Goal: Register for event/course: Sign up to attend an event or enroll in a course

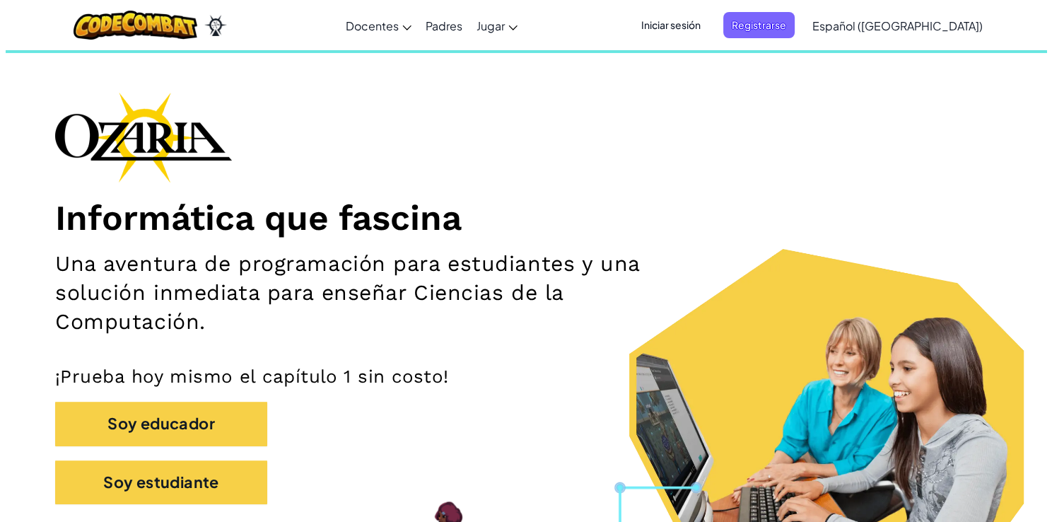
scroll to position [141, 0]
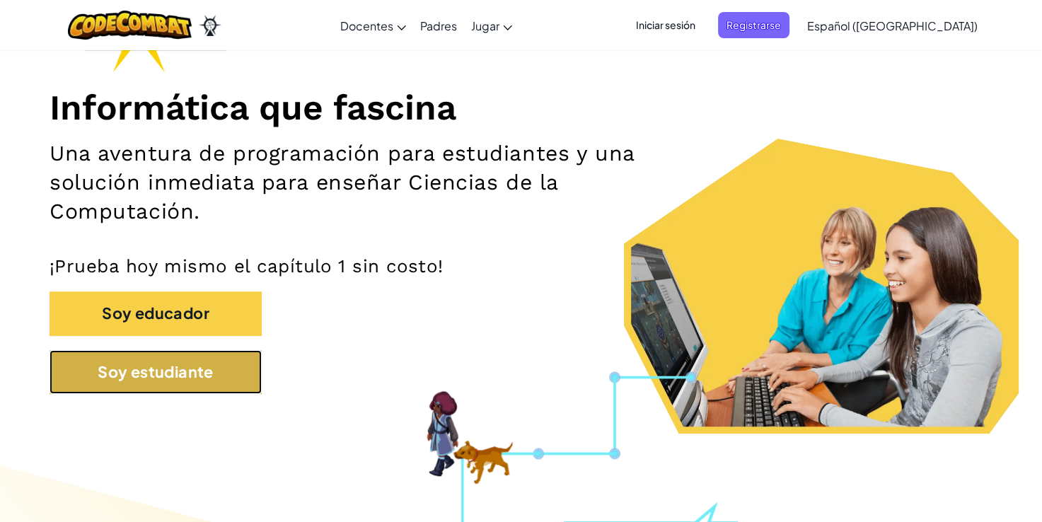
click at [201, 393] on button "Soy estudiante" at bounding box center [156, 372] width 212 height 44
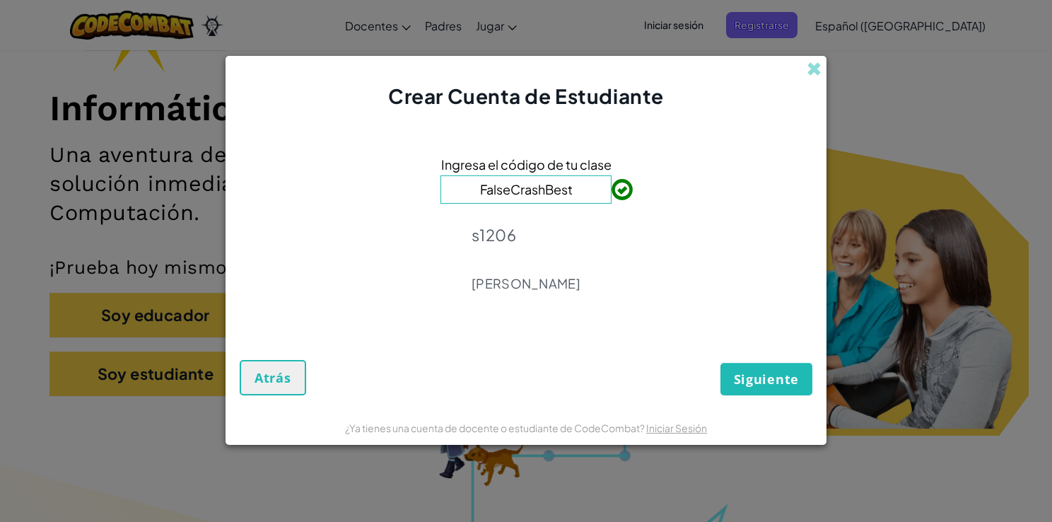
type input "FalseCrashBest"
drag, startPoint x: 624, startPoint y: 260, endPoint x: 622, endPoint y: 281, distance: 21.3
click at [622, 281] on div "Ingresa el código de tu clase FalseCrashBest s1206 [PERSON_NAME]" at bounding box center [526, 227] width 573 height 206
drag, startPoint x: 622, startPoint y: 281, endPoint x: 495, endPoint y: 318, distance: 131.8
click at [495, 318] on div "Ingresa el código de tu clase FalseCrashBest s1206 ANGELICA Chapa" at bounding box center [526, 227] width 573 height 206
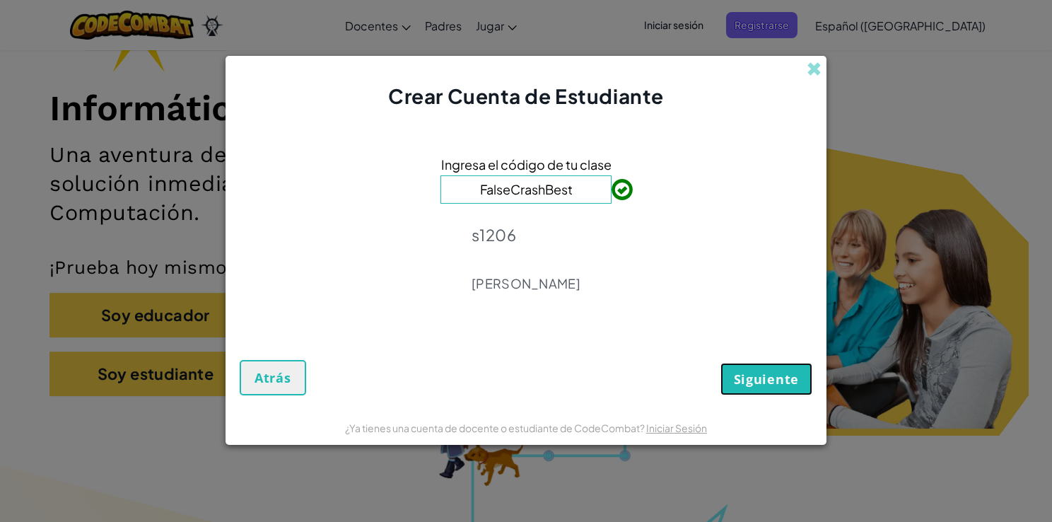
click at [763, 383] on span "Siguiente" at bounding box center [766, 379] width 65 height 17
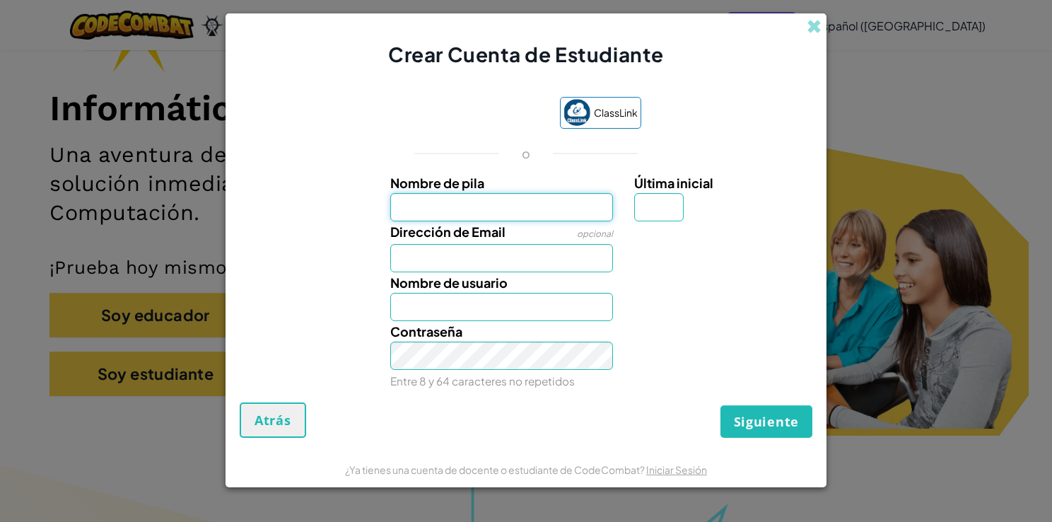
drag, startPoint x: 554, startPoint y: 204, endPoint x: 566, endPoint y: 211, distance: 13.3
click at [564, 211] on input "Nombre de pila" at bounding box center [501, 207] width 223 height 28
type input "P"
click at [512, 265] on input "Dirección de Email" at bounding box center [501, 258] width 223 height 28
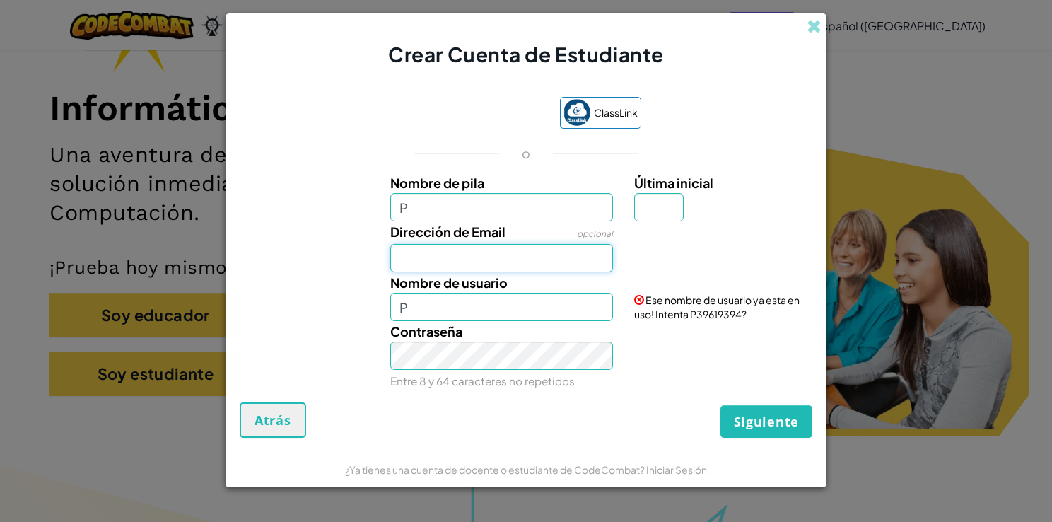
type input "al07127225@tecmilenio.mx"
type input "R"
type input "PR"
click at [680, 279] on div "Ese nombre de usuario ya esta en uso! Intenta PR06853937?" at bounding box center [722, 296] width 196 height 49
click at [499, 265] on input "al07127225@tecmilenio.mx" at bounding box center [501, 258] width 223 height 28
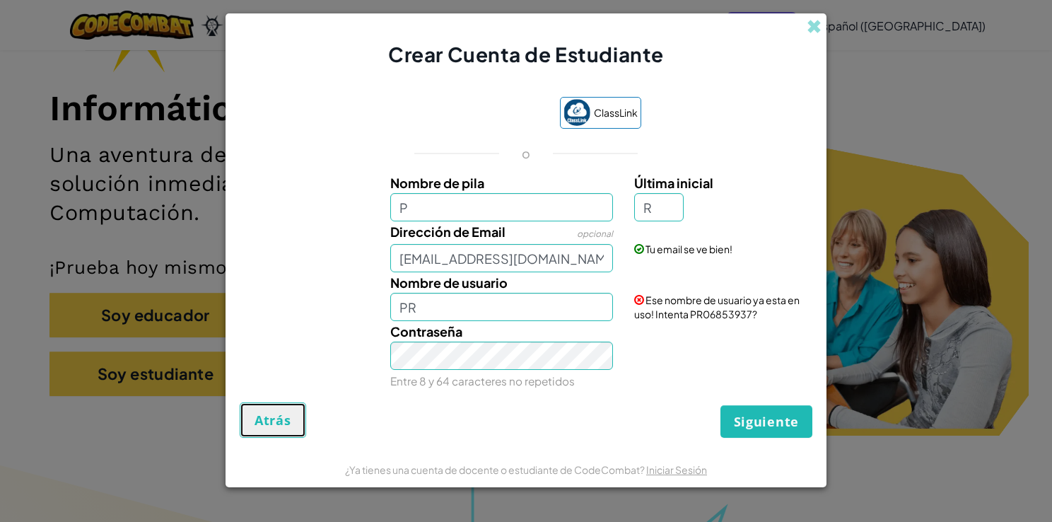
click at [271, 421] on span "Atrás" at bounding box center [273, 420] width 37 height 17
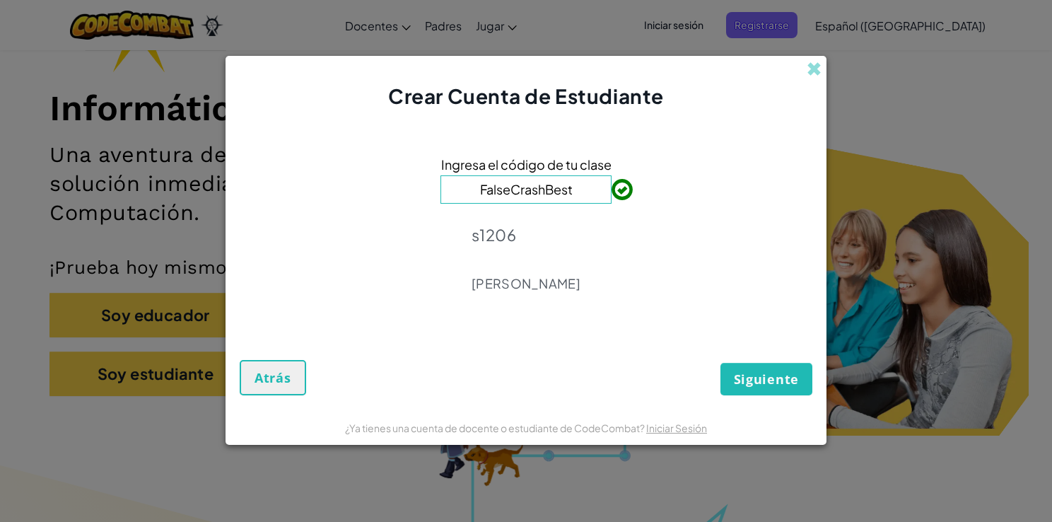
click at [528, 250] on div "s1206 ANGELICA Chapa" at bounding box center [526, 258] width 109 height 87
click at [754, 378] on span "Siguiente" at bounding box center [766, 379] width 65 height 17
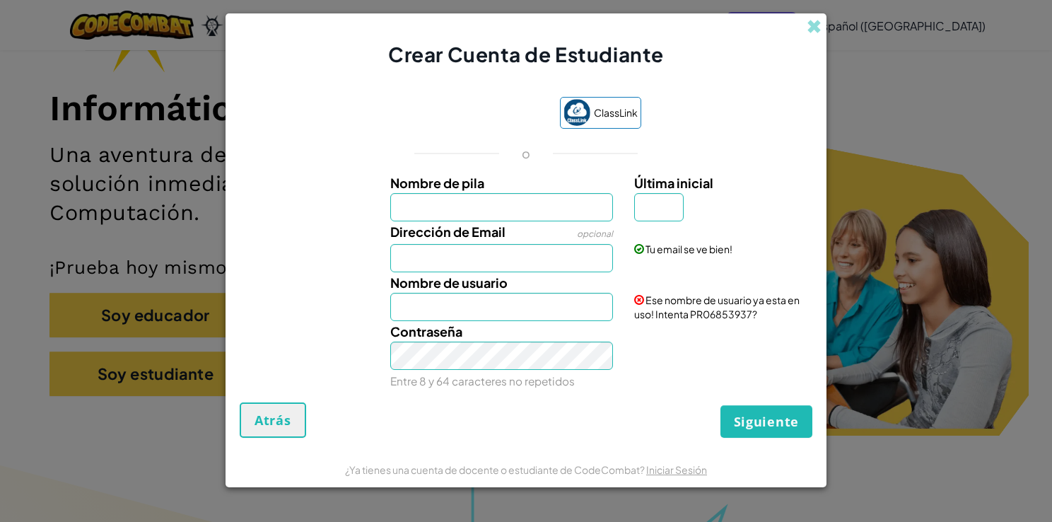
click at [509, 225] on div "Dirección de Email opcional" at bounding box center [502, 246] width 245 height 51
click at [504, 205] on input "Nombre de pila" at bounding box center [501, 207] width 223 height 28
type input "P"
type input "R"
type input "al07127225@tecmilenio.mx"
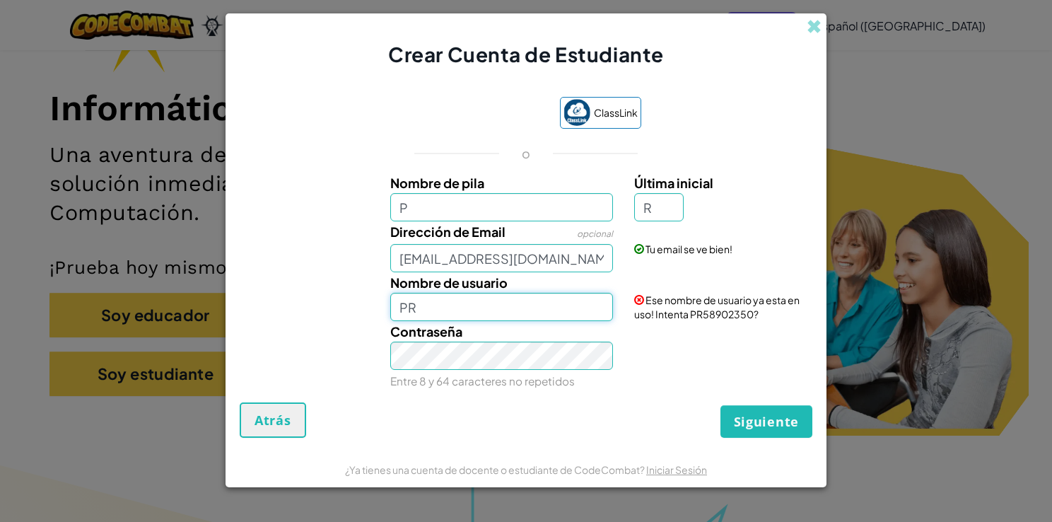
drag, startPoint x: 455, startPoint y: 308, endPoint x: 286, endPoint y: 301, distance: 169.1
click at [286, 301] on div "Nombre de usuario PR Ese nombre de usuario ya esta en uso! Intenta PR58902350?" at bounding box center [526, 296] width 587 height 49
drag, startPoint x: 489, startPoint y: 307, endPoint x: 306, endPoint y: 304, distance: 183.2
click at [303, 310] on div "Nombre de usuario PR Ese nombre de usuario ya esta en uso! Intenta PR58902350?" at bounding box center [526, 296] width 587 height 49
type input "¿"
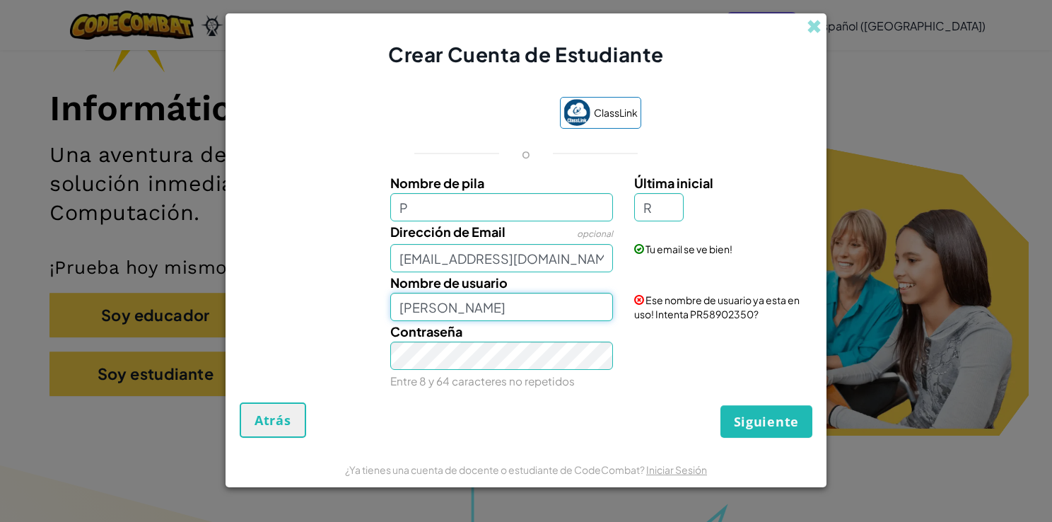
click at [721, 405] on button "Siguiente" at bounding box center [767, 421] width 92 height 33
type input "Juan Pablo Rico González"
drag, startPoint x: 632, startPoint y: 375, endPoint x: 641, endPoint y: 368, distance: 11.6
click at [632, 373] on div "Requisito necesario Contraseña Entre 8 y 64 caracteres no repetidos" at bounding box center [526, 356] width 587 height 70
click at [685, 392] on div "ClassLink o Nombre de pila P Última inicial R Dirección de Email opcional al071…" at bounding box center [526, 243] width 573 height 320
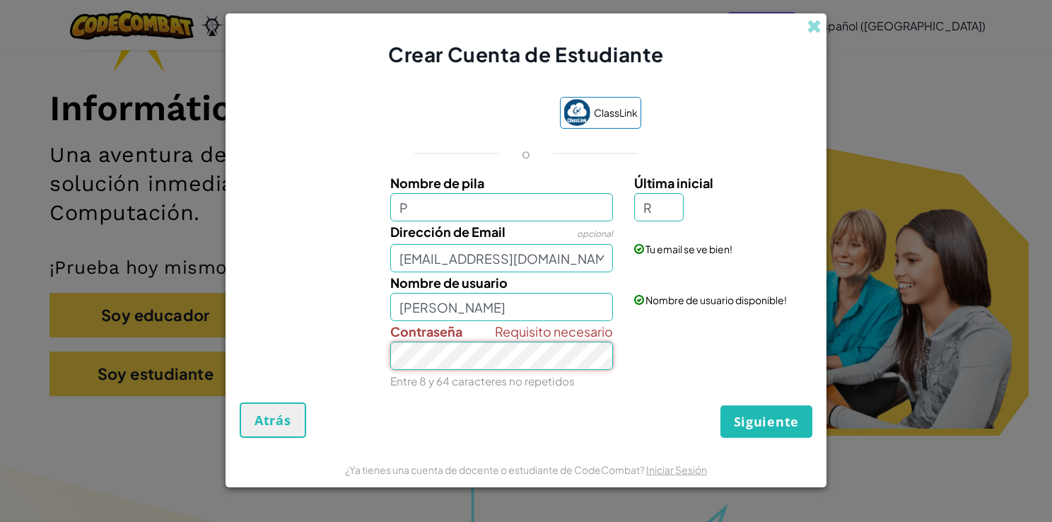
click at [195, 378] on div "Crear Cuenta de Estudiante ClassLink o Nombre de pila P Última inicial R Direcc…" at bounding box center [526, 261] width 1052 height 522
click at [395, 417] on div "Siguiente Atrás" at bounding box center [526, 419] width 573 height 35
click at [768, 419] on span "Siguiente" at bounding box center [766, 421] width 65 height 17
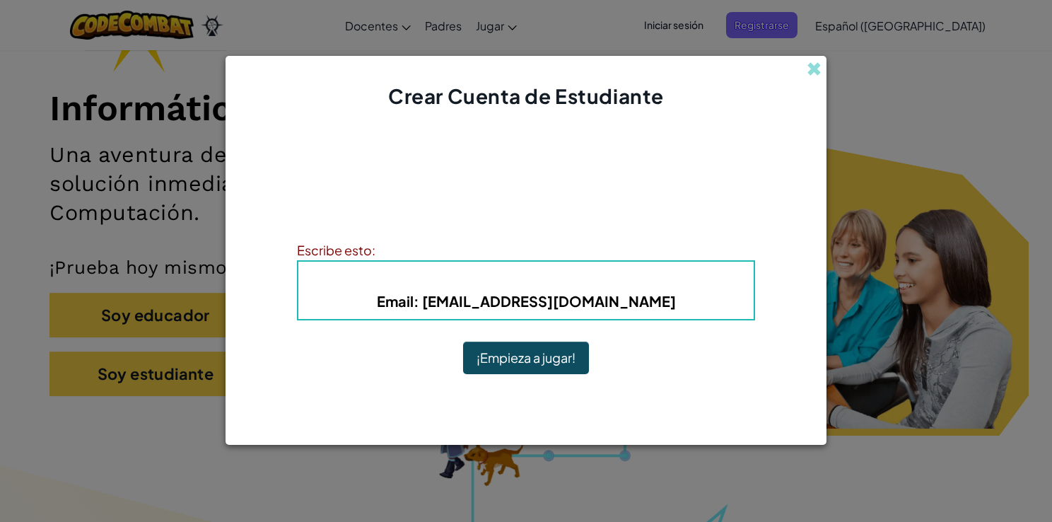
click at [542, 361] on button "¡Empieza a jugar!" at bounding box center [526, 358] width 126 height 33
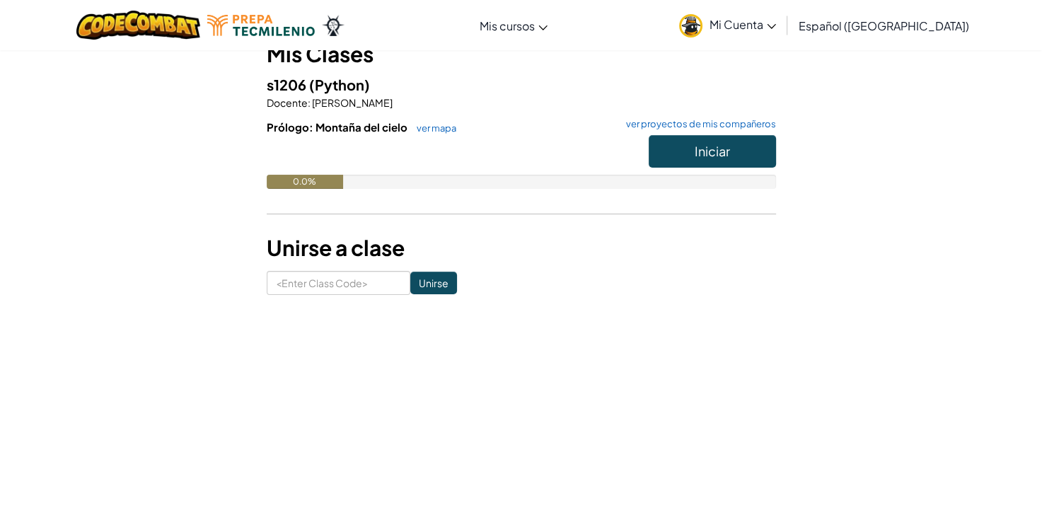
click at [723, 277] on form "Unirse" at bounding box center [521, 283] width 509 height 24
click at [715, 151] on span "Iniciar" at bounding box center [712, 151] width 35 height 16
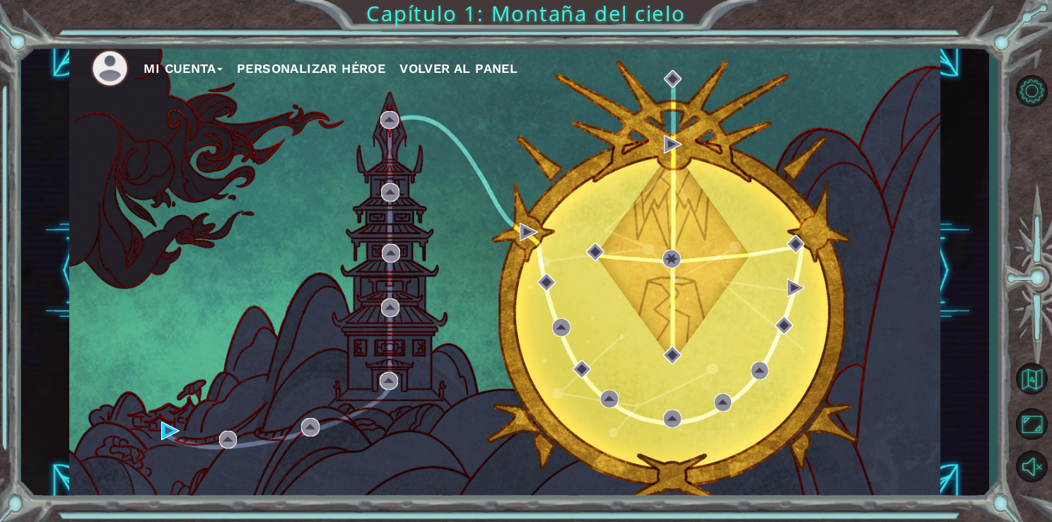
drag, startPoint x: 231, startPoint y: 510, endPoint x: 325, endPoint y: 413, distance: 135.0
drag, startPoint x: 579, startPoint y: 34, endPoint x: 571, endPoint y: 19, distance: 16.8
